Goal: Navigation & Orientation: Understand site structure

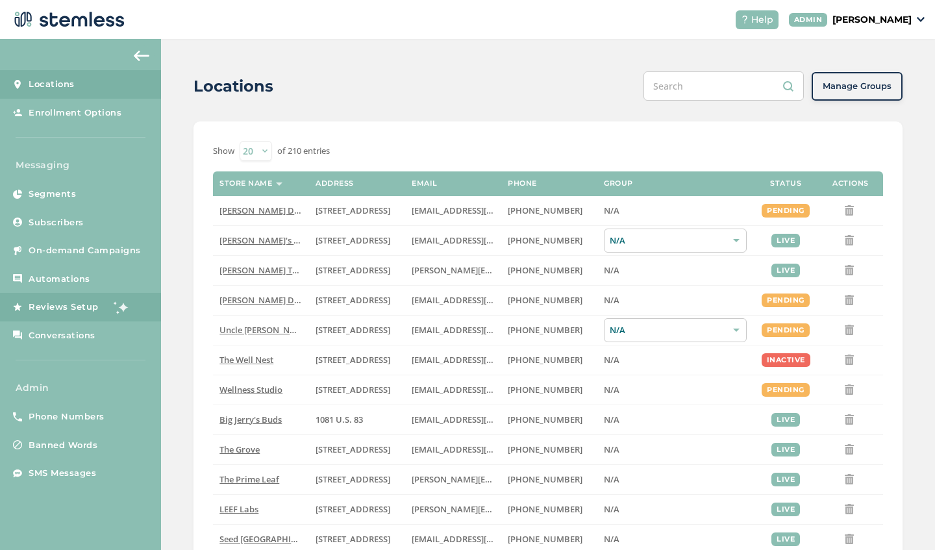
click at [52, 303] on span "Reviews Setup" at bounding box center [64, 307] width 70 height 13
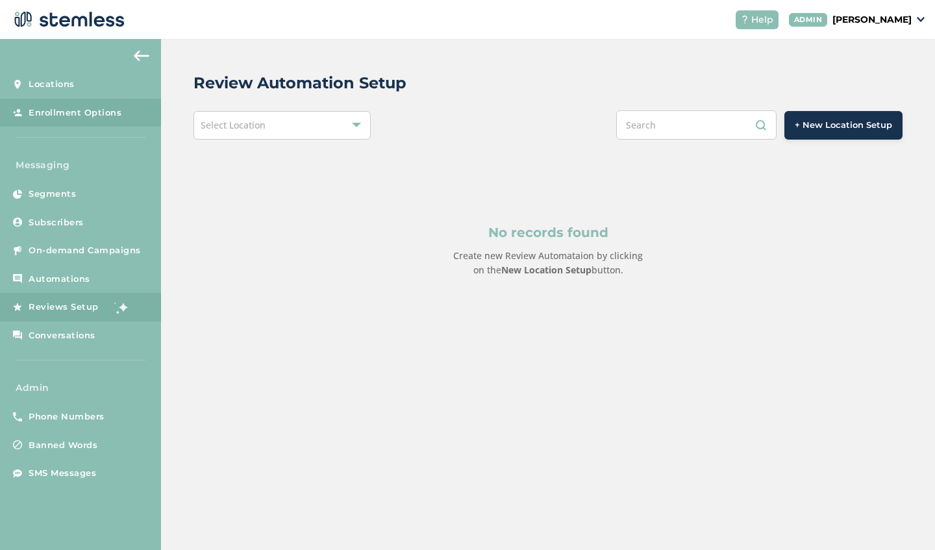
click at [68, 116] on span "Enrollment Options" at bounding box center [75, 112] width 93 height 13
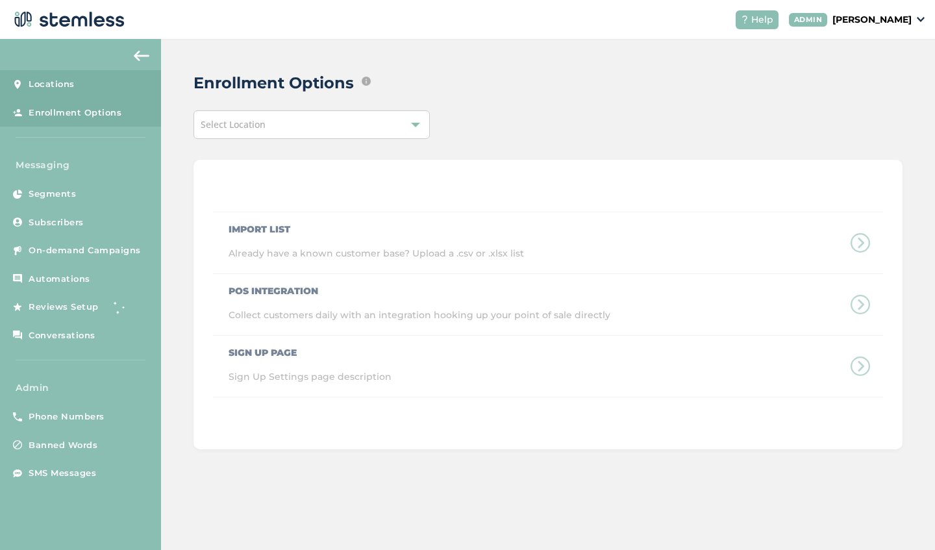
click at [71, 86] on span "Locations" at bounding box center [52, 84] width 46 height 13
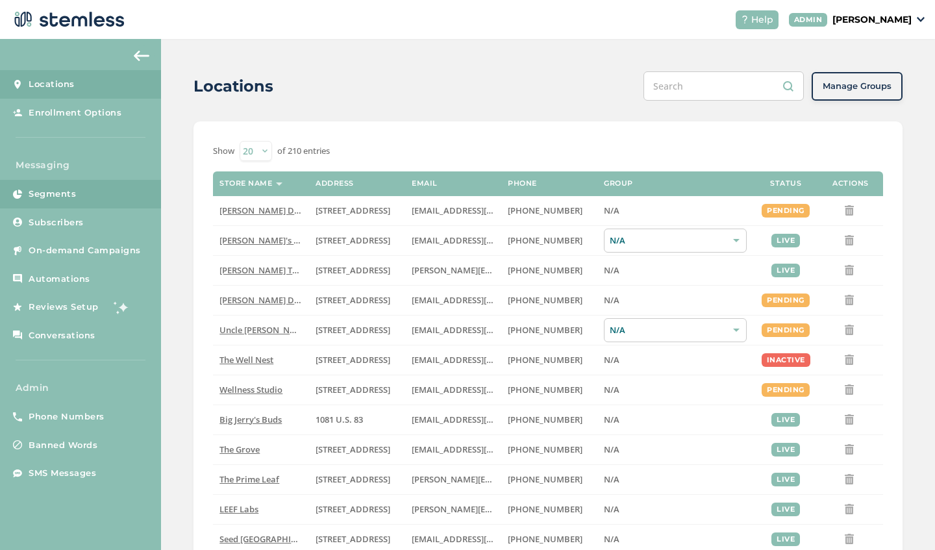
click at [68, 193] on span "Segments" at bounding box center [52, 194] width 47 height 13
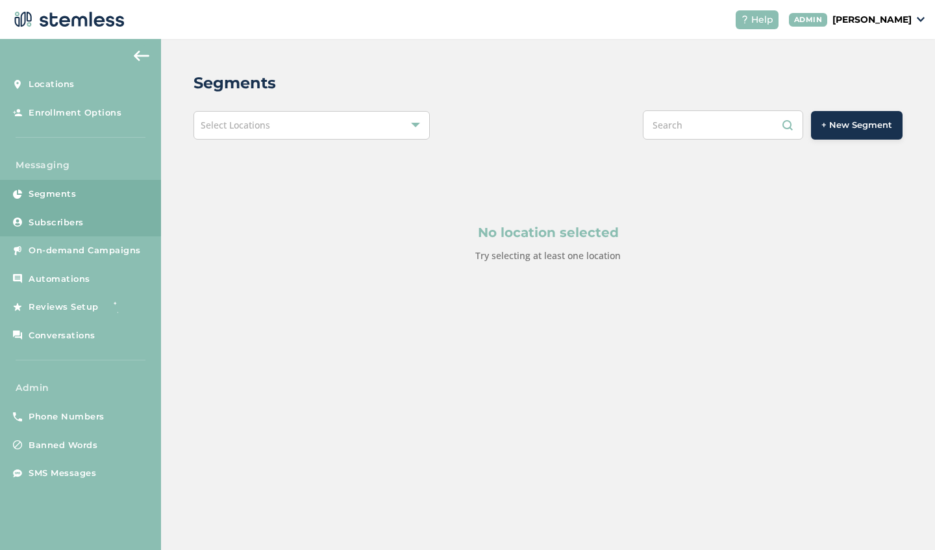
click at [77, 223] on span "Subscribers" at bounding box center [56, 222] width 55 height 13
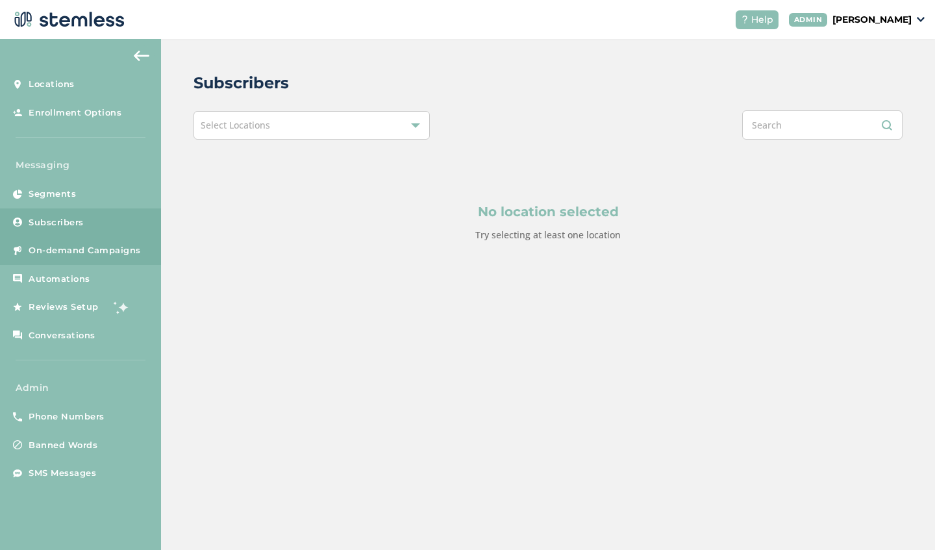
click at [84, 256] on link "On-demand Campaigns" at bounding box center [80, 250] width 161 height 29
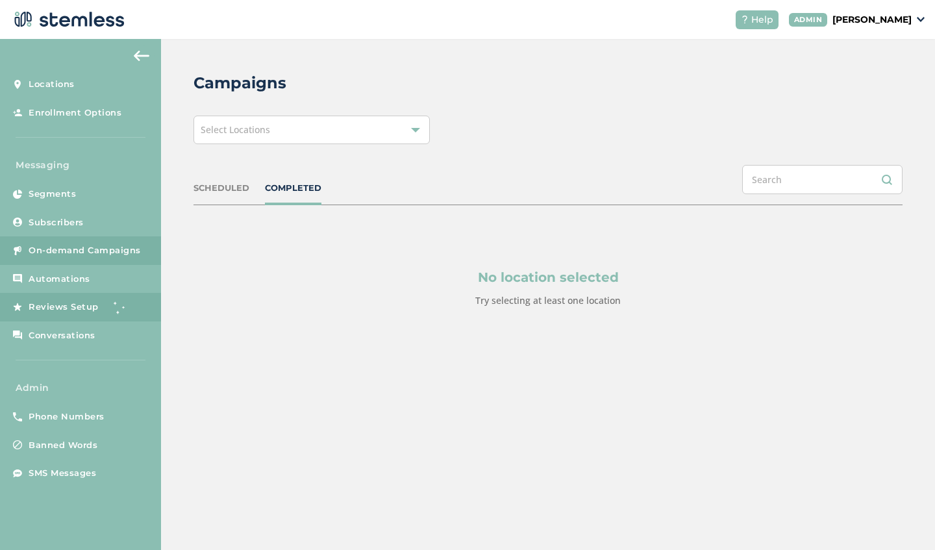
click at [88, 298] on link "Reviews Setup" at bounding box center [80, 307] width 161 height 29
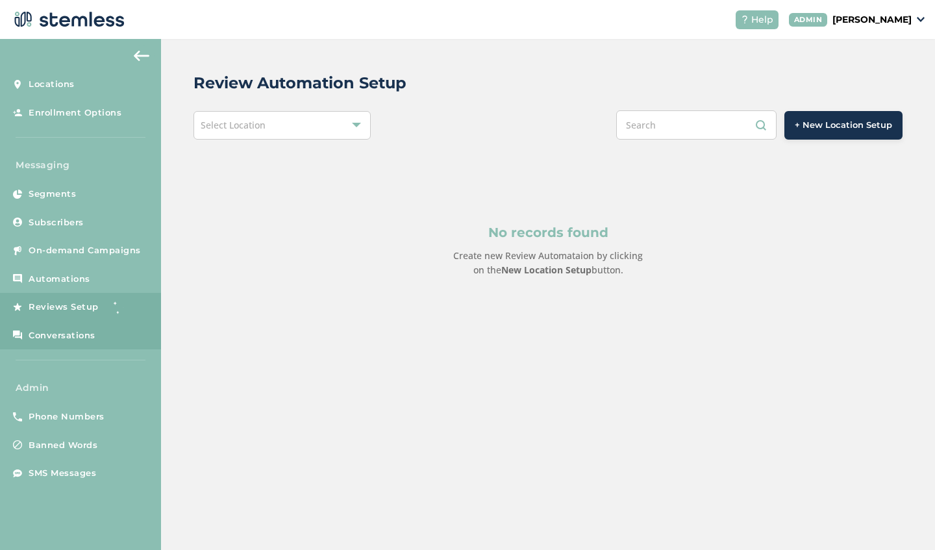
click at [88, 336] on span "Conversations" at bounding box center [62, 335] width 67 height 13
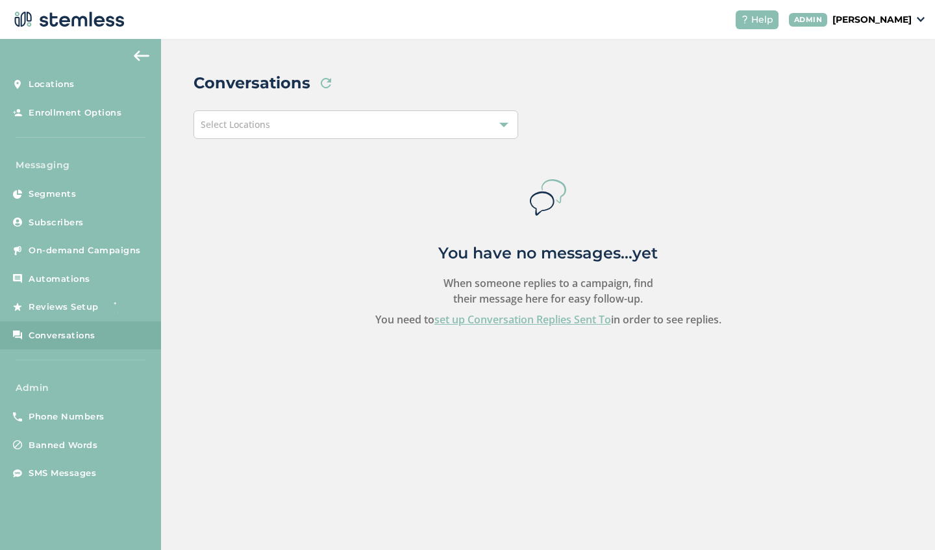
click at [522, 256] on h2 "You have no messages...yet" at bounding box center [547, 253] width 219 height 23
click at [511, 289] on label "When someone replies to a campaign, find their message here for easy follow-up." at bounding box center [548, 290] width 210 height 31
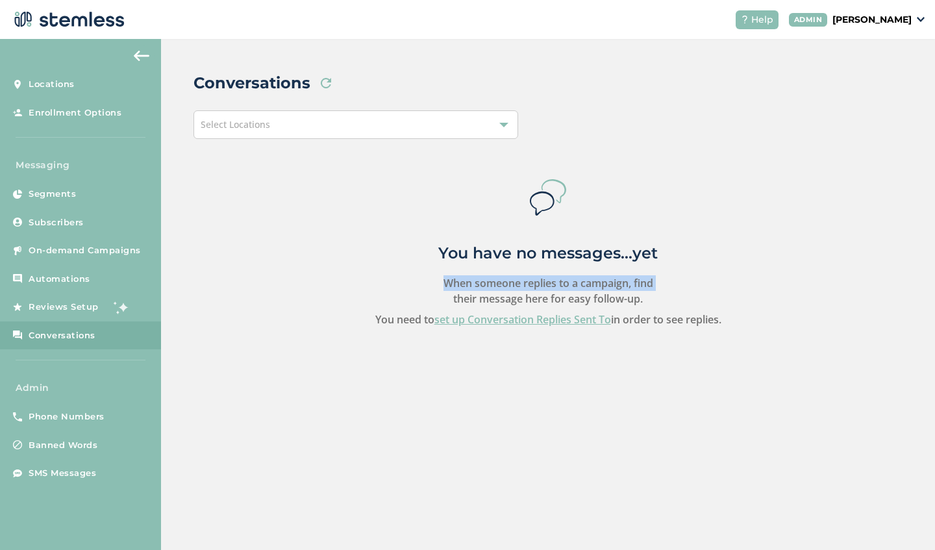
click at [511, 289] on label "When someone replies to a campaign, find their message here for easy follow-up." at bounding box center [548, 290] width 210 height 31
click at [490, 263] on h2 "You have no messages...yet" at bounding box center [547, 253] width 219 height 23
